Goal: Information Seeking & Learning: Learn about a topic

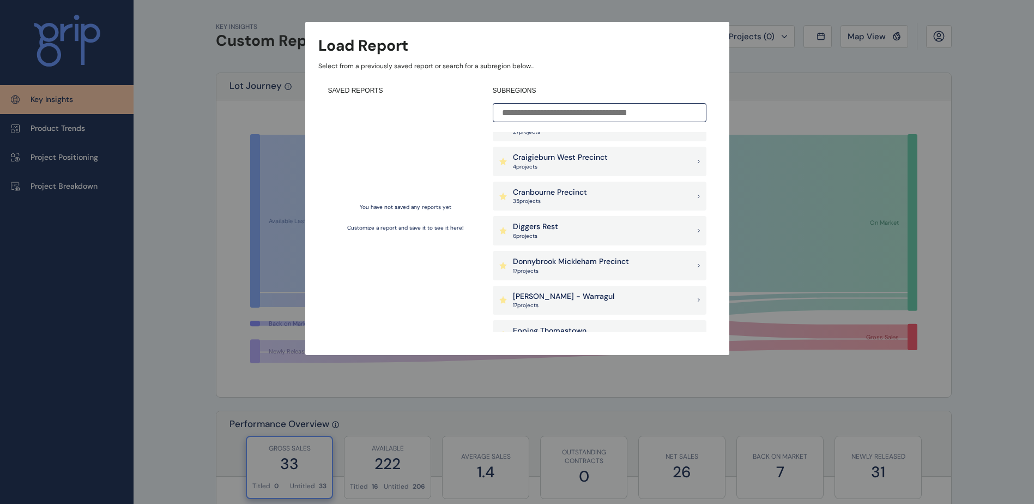
scroll to position [436, 0]
click at [570, 117] on input at bounding box center [600, 112] width 214 height 19
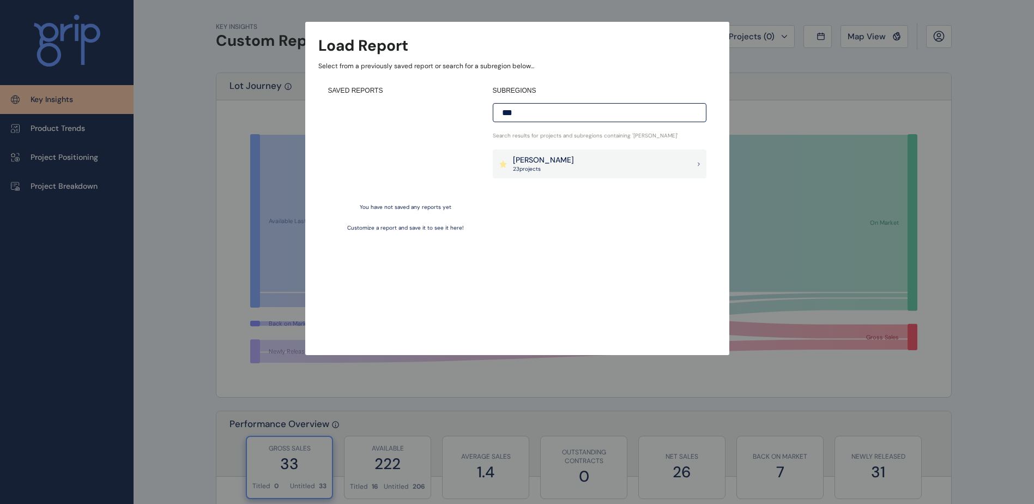
scroll to position [0, 0]
type input "***"
click at [558, 176] on div "[PERSON_NAME] 23 project s" at bounding box center [600, 163] width 214 height 29
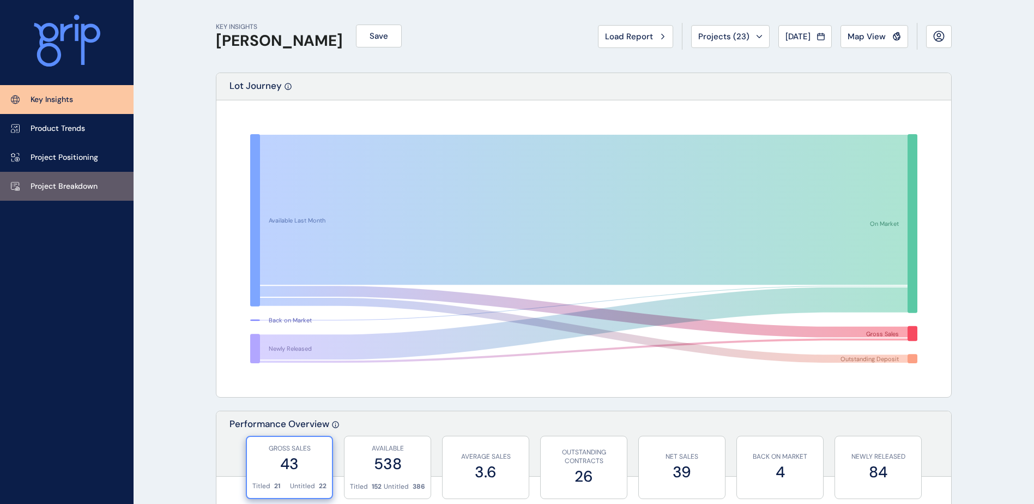
click at [73, 187] on p "Project Breakdown" at bounding box center [64, 186] width 67 height 11
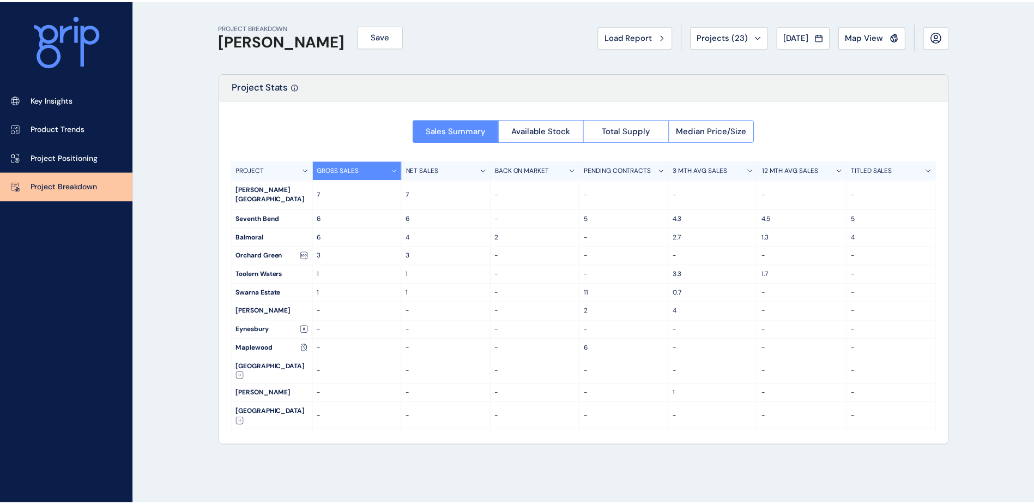
scroll to position [52, 0]
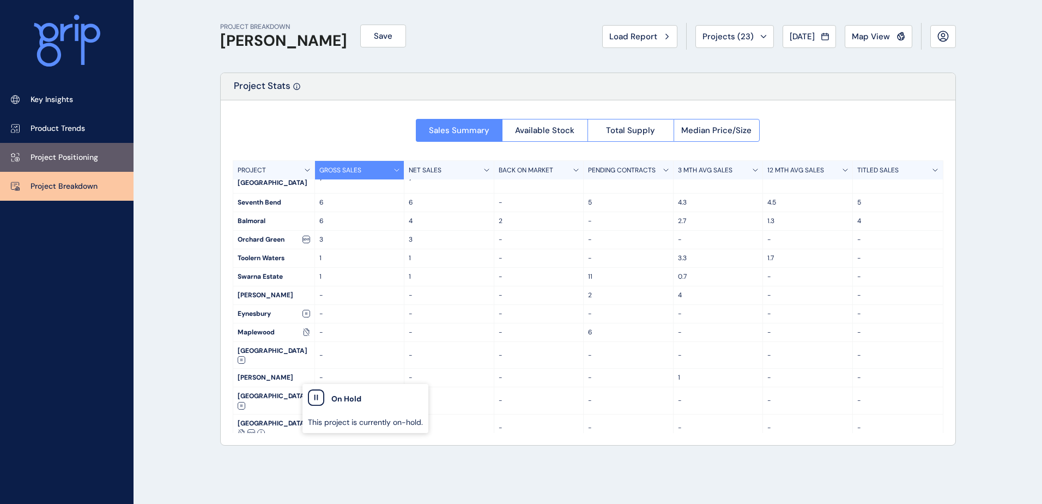
drag, startPoint x: 64, startPoint y: 110, endPoint x: 119, endPoint y: 164, distance: 77.5
click at [64, 110] on link "Key Insights" at bounding box center [67, 99] width 134 height 29
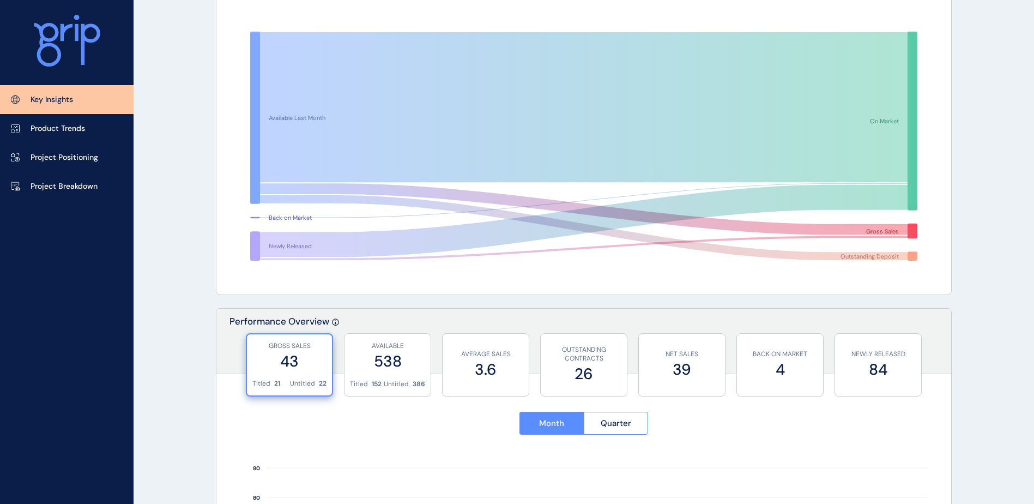
scroll to position [109, 0]
